Goal: Transaction & Acquisition: Purchase product/service

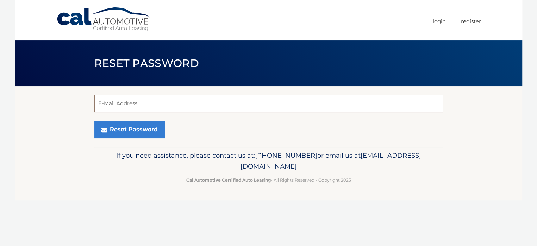
click at [112, 100] on input "E-Mail Address" at bounding box center [268, 104] width 348 height 18
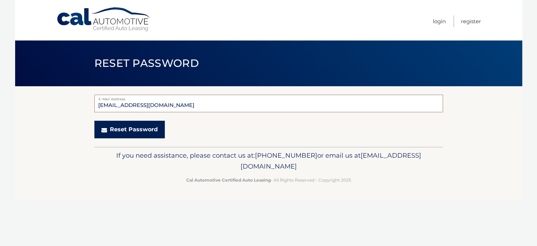
type input "beachgirl12650@aol.com"
click at [120, 126] on button "Reset Password" at bounding box center [129, 130] width 70 height 18
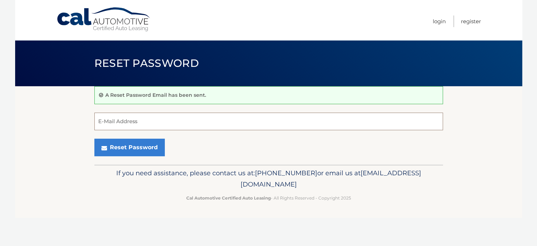
click at [112, 119] on input "E-Mail Address" at bounding box center [268, 122] width 348 height 18
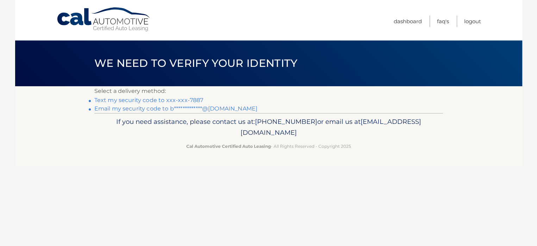
click at [132, 99] on link "Text my security code to xxx-xxx-7887" at bounding box center [148, 100] width 109 height 7
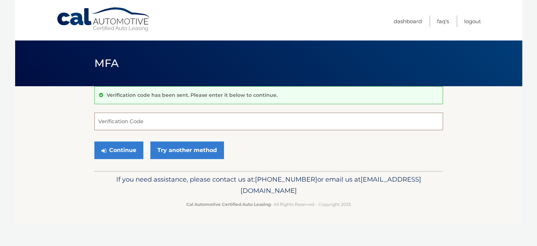
click at [122, 122] on input "Verification Code" at bounding box center [268, 122] width 348 height 18
type input "155006"
click at [121, 150] on button "Continue" at bounding box center [118, 150] width 49 height 18
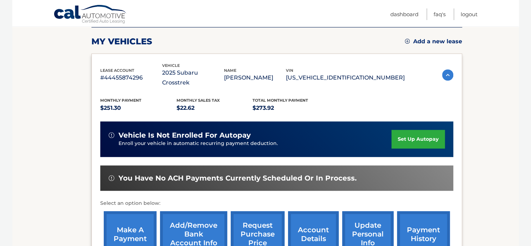
scroll to position [93, 0]
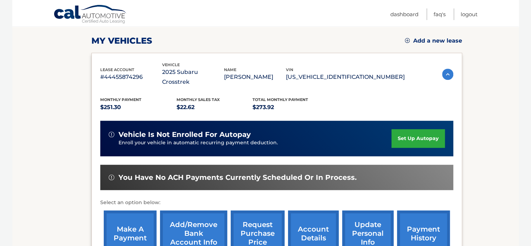
click at [126, 221] on link "make a payment" at bounding box center [130, 233] width 53 height 46
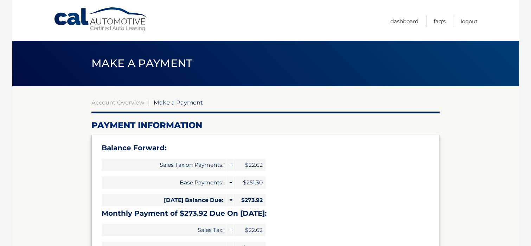
select select "Njk2MjMxZTktZjhjNy00NDBhLThjNjUtNGYzNTY2YWZiNTZh"
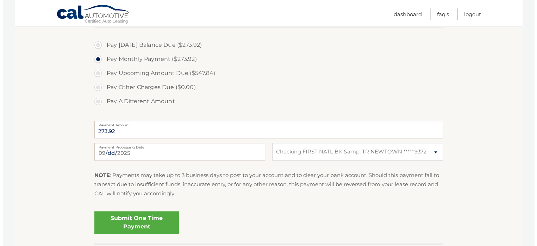
scroll to position [258, 0]
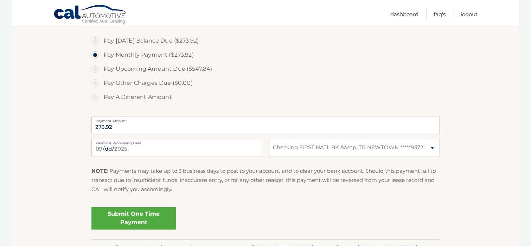
click at [133, 215] on link "Submit One Time Payment" at bounding box center [133, 218] width 84 height 23
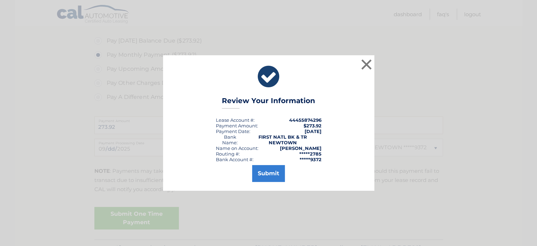
click at [92, 191] on div "× Review Your Information Lease Account #: 44455874296 Payment Amount: $273.92 …" at bounding box center [268, 123] width 537 height 246
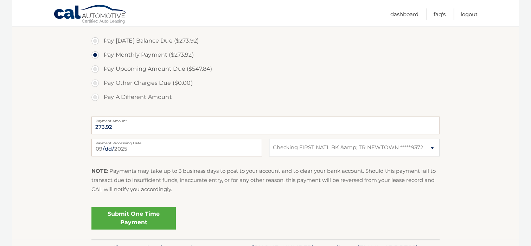
click at [129, 215] on link "Submit One Time Payment" at bounding box center [133, 218] width 84 height 23
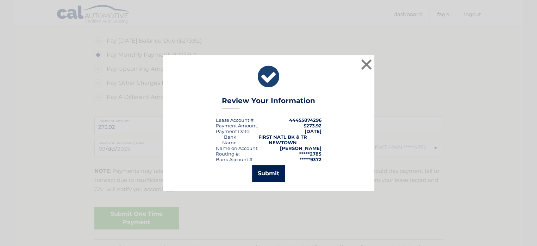
click at [266, 170] on button "Submit" at bounding box center [268, 173] width 33 height 17
